Goal: Task Accomplishment & Management: Manage account settings

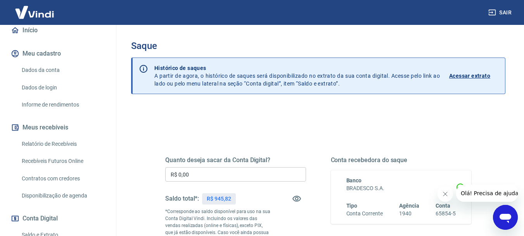
scroll to position [78, 0]
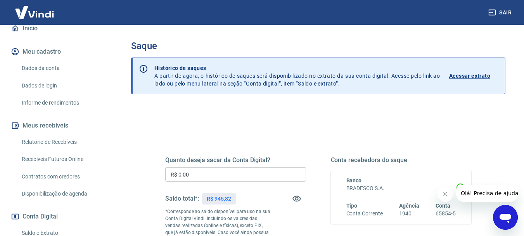
click at [42, 150] on link "Relatório de Recebíveis" at bounding box center [63, 142] width 88 height 16
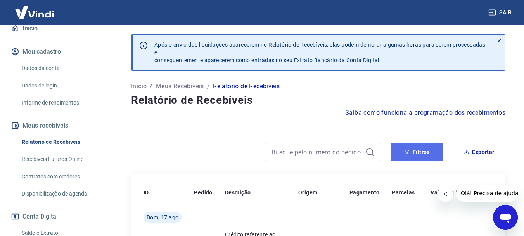
click at [410, 151] on icon "button" at bounding box center [406, 151] width 5 height 5
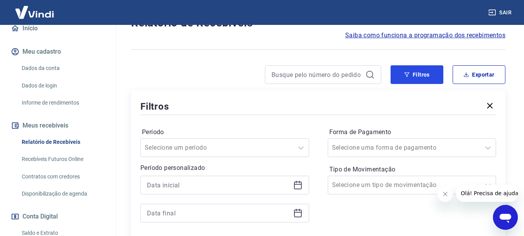
scroll to position [78, 0]
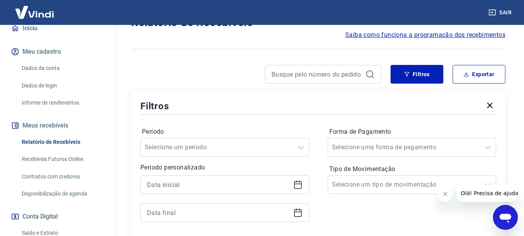
click at [298, 183] on icon at bounding box center [298, 183] width 8 height 1
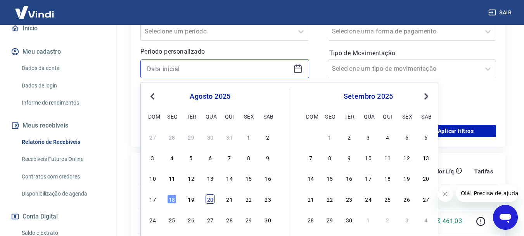
scroll to position [194, 0]
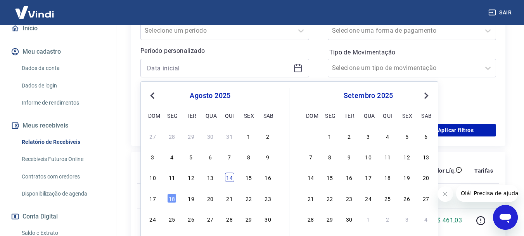
click at [231, 177] on div "14" at bounding box center [229, 176] width 9 height 9
type input "[DATE]"
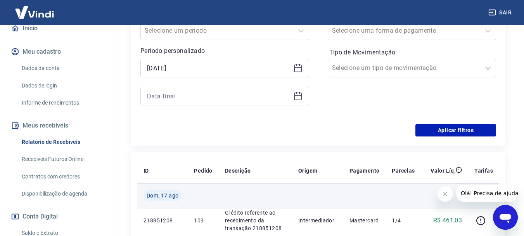
click at [171, 198] on span "Dom, 17 ago" at bounding box center [163, 195] width 32 height 8
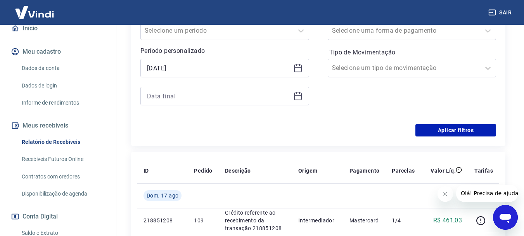
click at [302, 97] on icon at bounding box center [297, 95] width 9 height 9
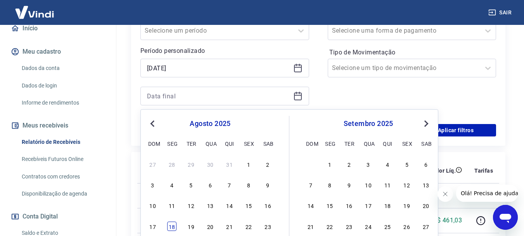
click at [170, 229] on div "18" at bounding box center [171, 225] width 9 height 9
click at [172, 227] on td "218851208" at bounding box center [162, 220] width 50 height 25
type input "[DATE]"
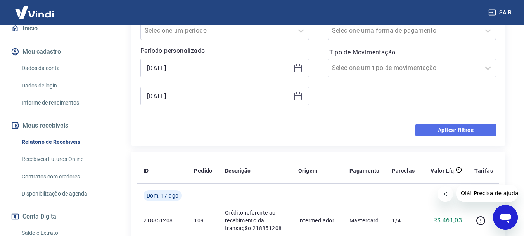
click at [442, 126] on button "Aplicar filtros" at bounding box center [456, 130] width 81 height 12
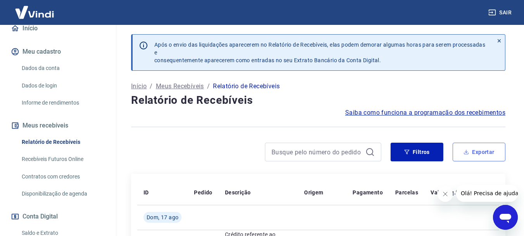
click at [469, 150] on icon "button" at bounding box center [466, 151] width 5 height 5
type input "[DATE]"
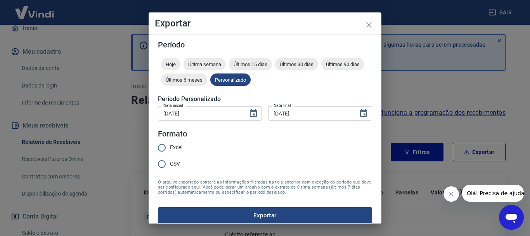
click at [181, 147] on span "Excel" at bounding box center [176, 147] width 12 height 8
click at [170, 147] on input "Excel" at bounding box center [162, 147] width 16 height 16
radio input "true"
click at [243, 210] on button "Exportar" at bounding box center [265, 215] width 214 height 16
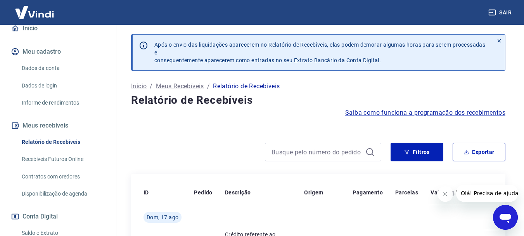
click at [44, 145] on link "Relatório de Recebíveis" at bounding box center [63, 142] width 88 height 16
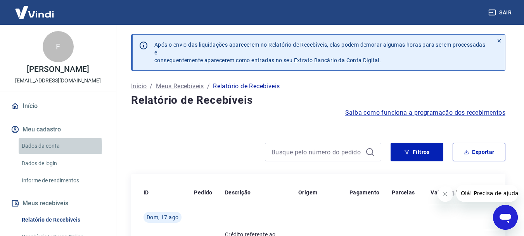
click at [39, 154] on link "Dados da conta" at bounding box center [63, 146] width 88 height 16
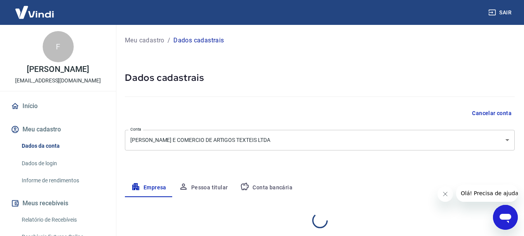
select select "MG"
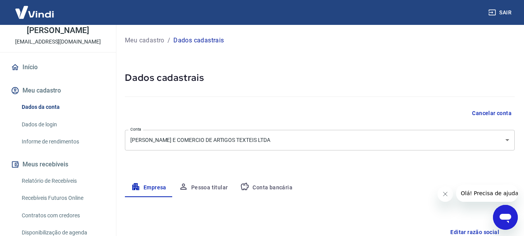
scroll to position [78, 0]
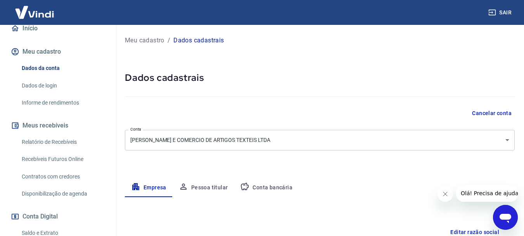
click at [53, 164] on link "Recebíveis Futuros Online" at bounding box center [63, 159] width 88 height 16
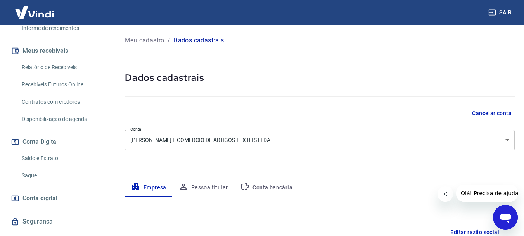
scroll to position [155, 0]
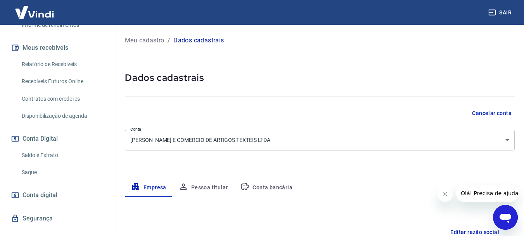
click at [47, 161] on link "Saldo e Extrato" at bounding box center [63, 155] width 88 height 16
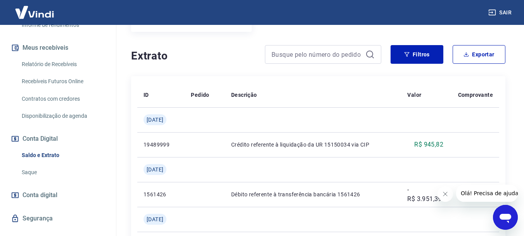
scroll to position [155, 0]
